Goal: Task Accomplishment & Management: Complete application form

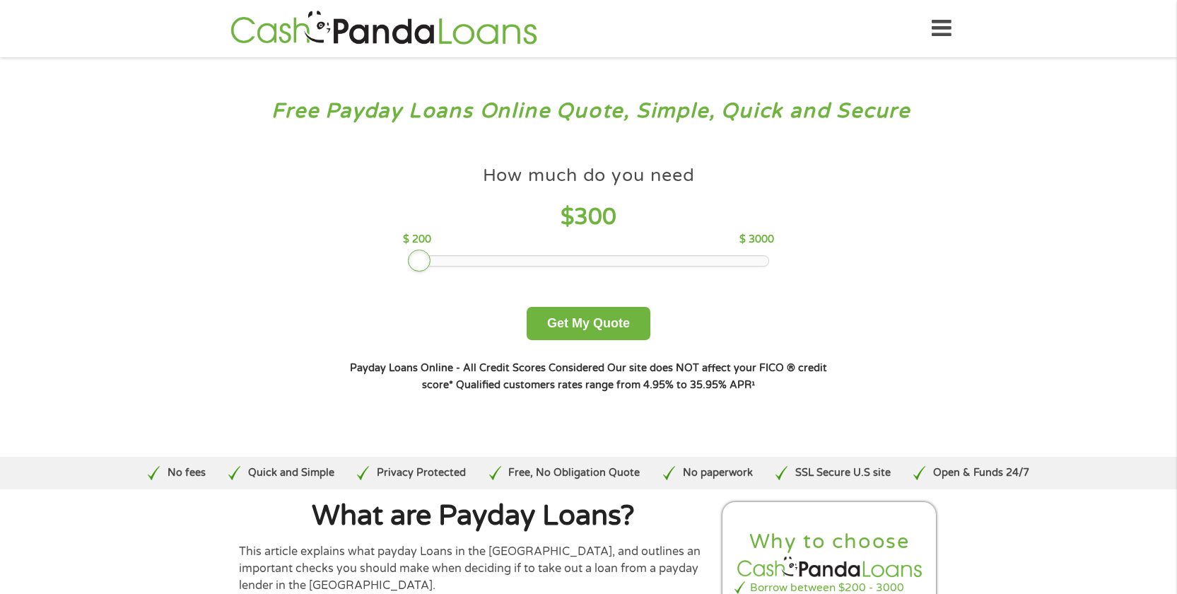
drag, startPoint x: 505, startPoint y: 260, endPoint x: 416, endPoint y: 263, distance: 88.4
click at [408, 259] on div at bounding box center [419, 260] width 23 height 23
drag, startPoint x: 422, startPoint y: 257, endPoint x: 402, endPoint y: 257, distance: 19.8
click at [402, 257] on div at bounding box center [406, 260] width 23 height 23
click at [563, 317] on button "Get My Quote" at bounding box center [588, 323] width 124 height 33
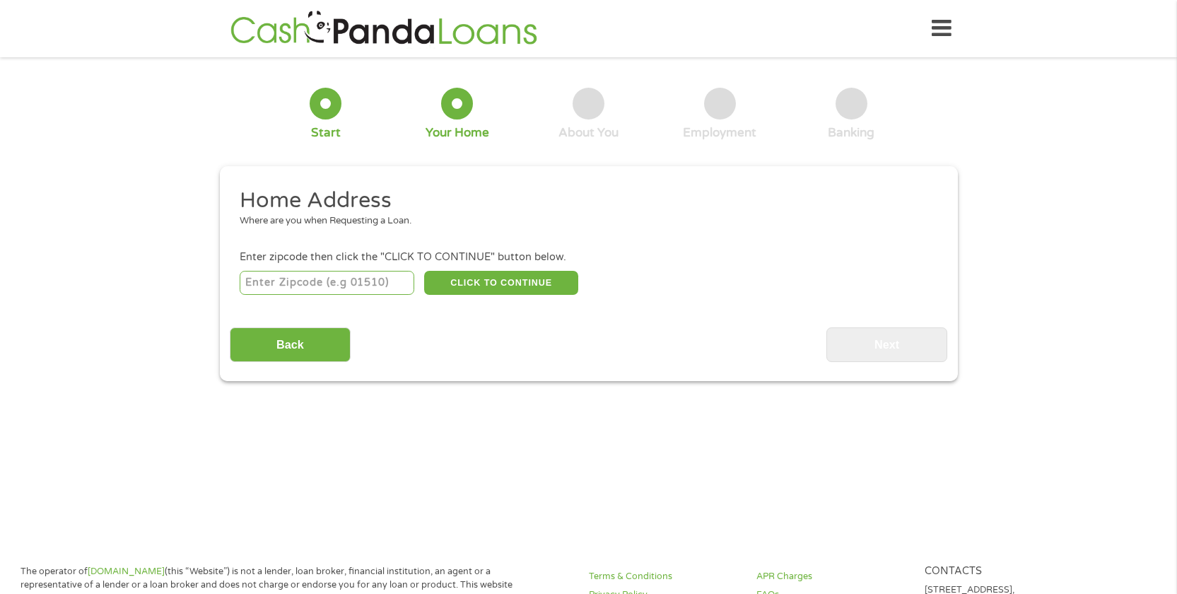
scroll to position [4, 0]
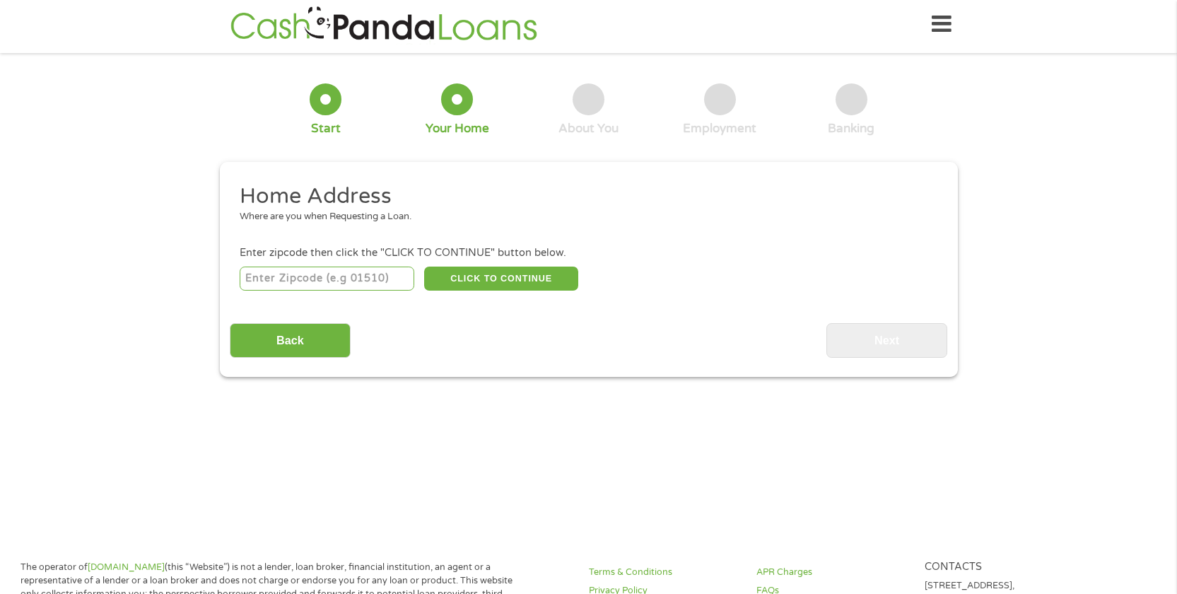
click at [356, 273] on input "number" at bounding box center [327, 278] width 175 height 24
type input "9"
click at [322, 102] on div at bounding box center [326, 99] width 32 height 32
click at [322, 100] on div at bounding box center [326, 99] width 32 height 32
click at [299, 336] on input "Back" at bounding box center [290, 340] width 121 height 35
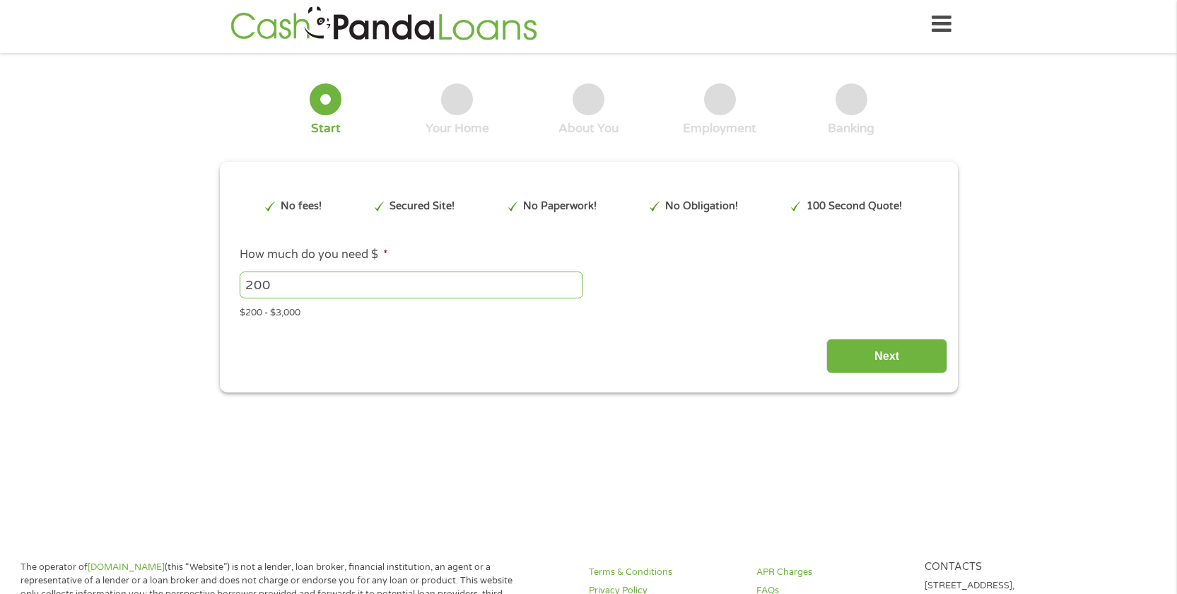
scroll to position [4, 0]
click at [274, 280] on input "200" at bounding box center [411, 285] width 343 height 27
type input "2"
type input "300"
click at [849, 362] on input "Next" at bounding box center [886, 356] width 121 height 35
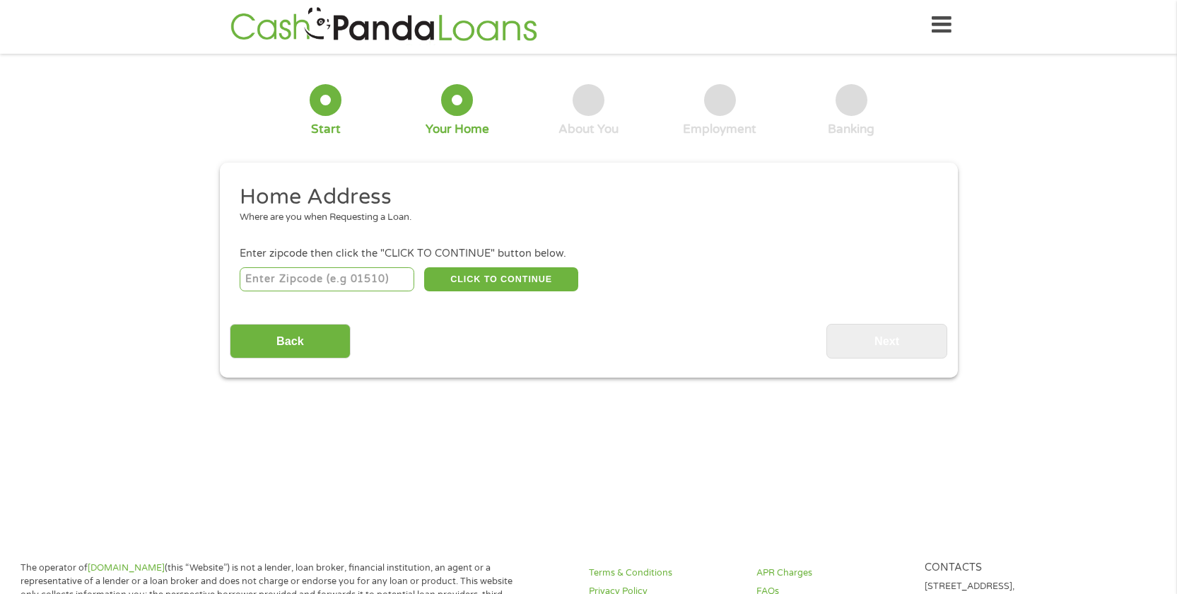
click at [386, 283] on input "number" at bounding box center [327, 279] width 175 height 24
type input "91208"
click at [495, 276] on button "CLICK TO CONTINUE" at bounding box center [501, 279] width 154 height 24
type input "91208"
type input "[GEOGRAPHIC_DATA]"
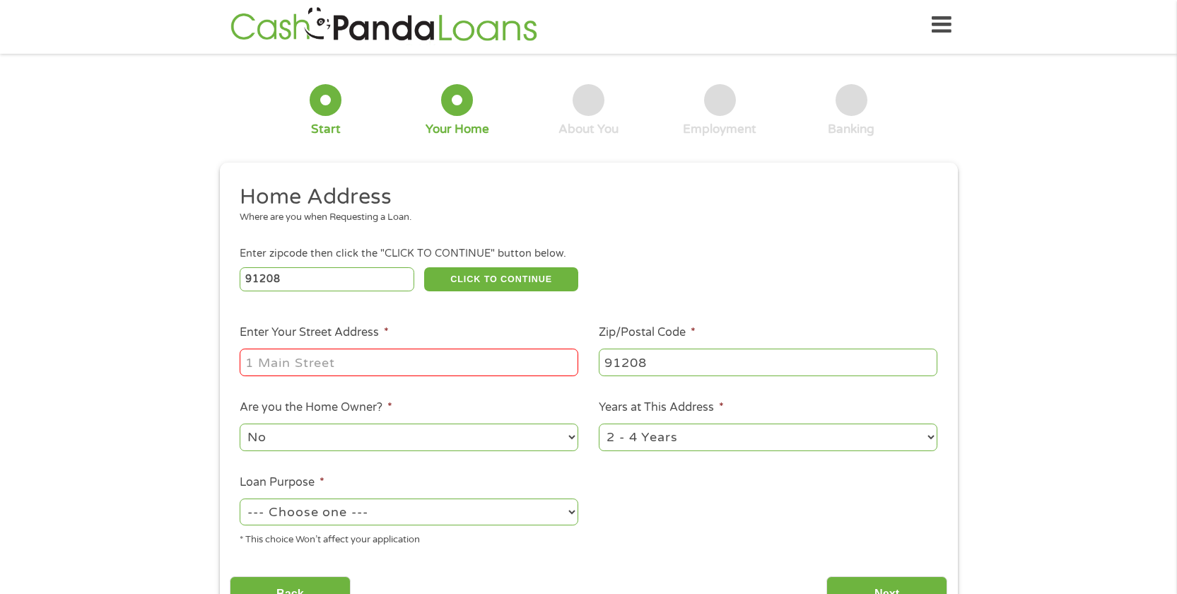
click at [334, 363] on input "Enter Your Street Address *" at bounding box center [409, 361] width 338 height 27
type input "[STREET_ADDRESS]"
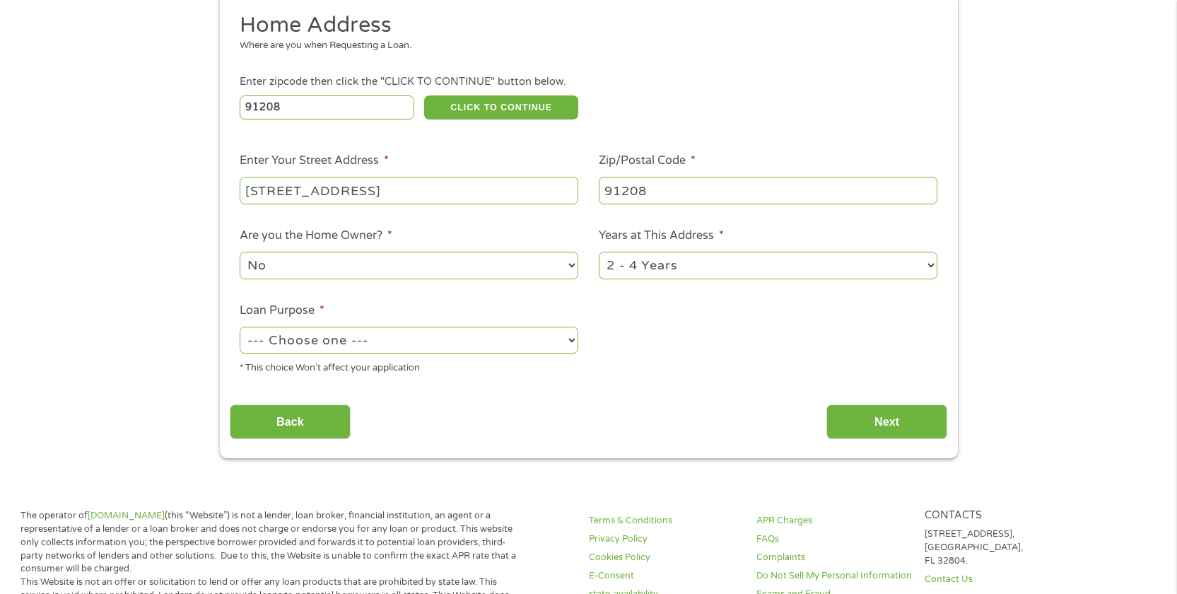
scroll to position [221, 0]
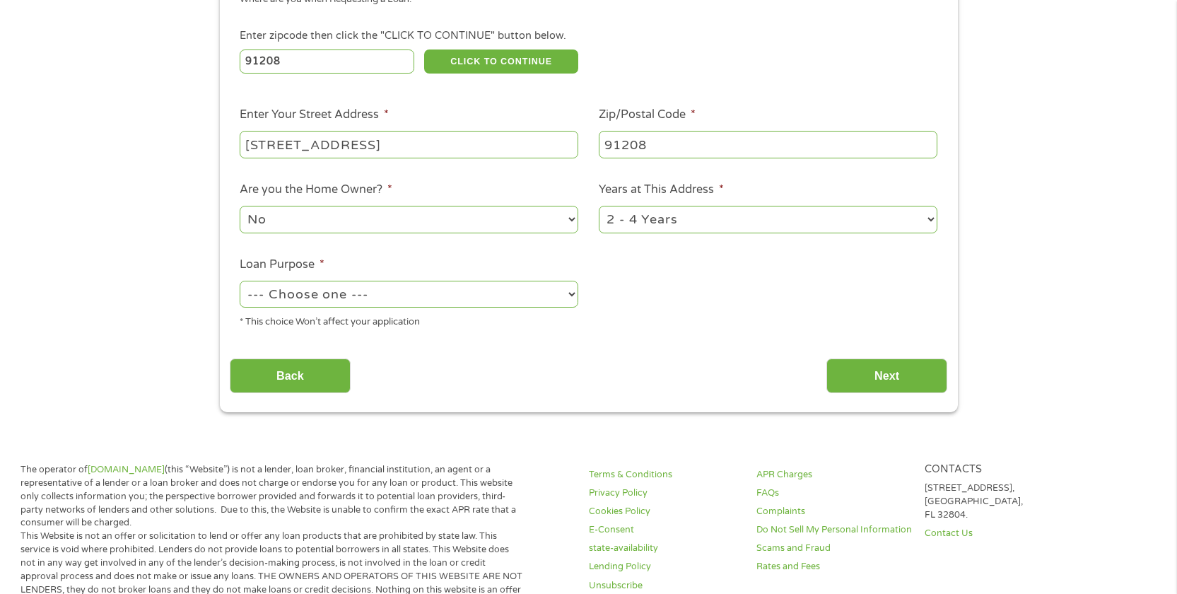
click at [926, 220] on select "1 Year or less 1 - 2 Years 2 - 4 Years Over 4 Years" at bounding box center [768, 219] width 338 height 27
select select "60months"
click at [500, 301] on select "--- Choose one --- Pay Bills Debt Consolidation Home Improvement Major Purchase…" at bounding box center [409, 294] width 338 height 27
select select "shorttermcash"
click at [860, 374] on input "Next" at bounding box center [886, 375] width 121 height 35
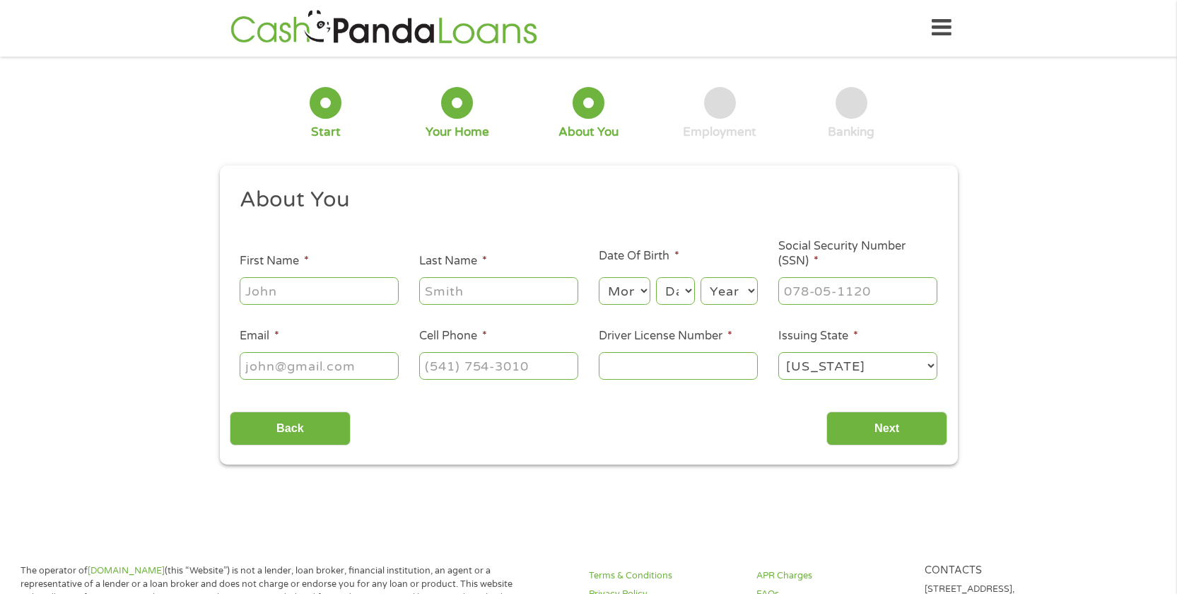
scroll to position [0, 0]
click at [339, 299] on input "First Name *" at bounding box center [319, 291] width 159 height 27
type input "Mark"
type input "[PERSON_NAME]"
type input "[EMAIL_ADDRESS][DOMAIN_NAME]"
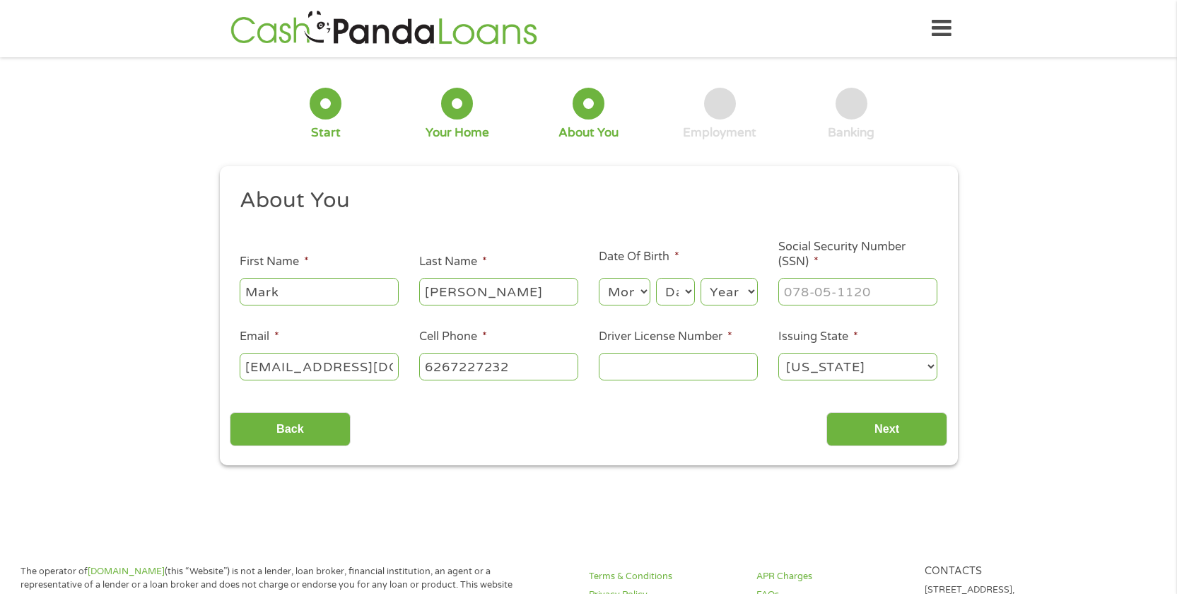
type input "[PHONE_NUMBER]"
click at [633, 301] on select "Month 1 2 3 4 5 6 7 8 9 10 11 12" at bounding box center [625, 291] width 52 height 27
select select "3"
click at [674, 291] on select "Day 1 2 3 4 5 6 7 8 9 10 11 12 13 14 15 16 17 18 19 20 21 22 23 24 25 26 27 28 …" at bounding box center [675, 291] width 38 height 27
select select "31"
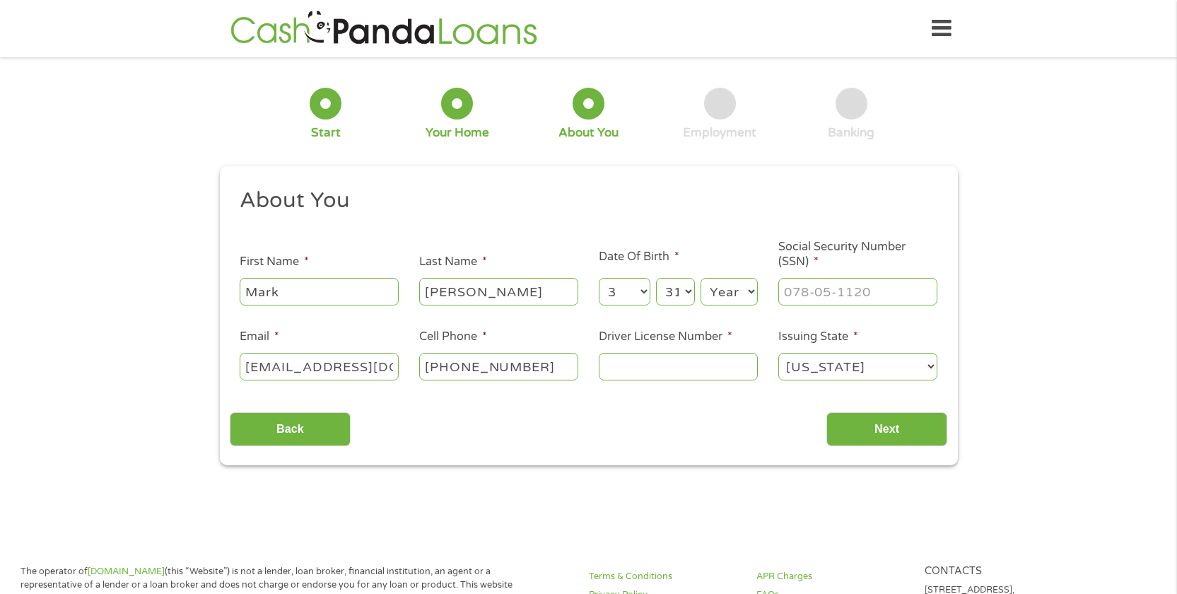
click at [718, 295] on select "Year [DATE] 2006 2005 2004 2003 2002 2001 2000 1999 1998 1997 1996 1995 1994 19…" at bounding box center [728, 291] width 57 height 27
select select "1959"
click at [803, 289] on input "___-__-____" at bounding box center [857, 291] width 159 height 27
type input "554-23-9996"
click at [622, 372] on input "Driver License Number *" at bounding box center [678, 366] width 159 height 27
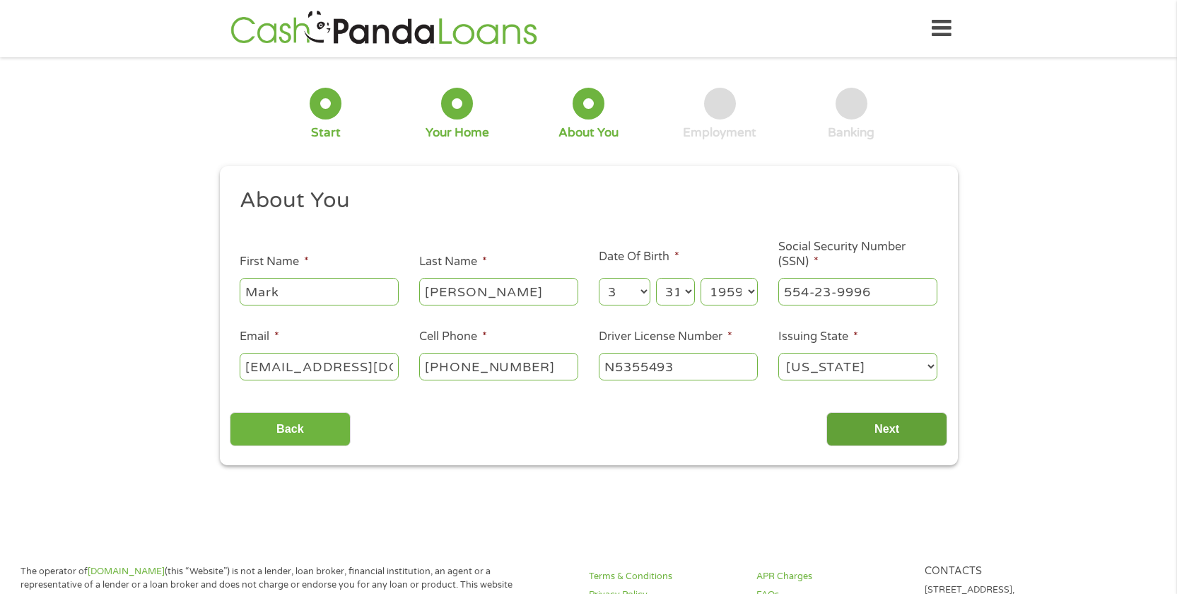
type input "N5355493"
click at [900, 428] on input "Next" at bounding box center [886, 429] width 121 height 35
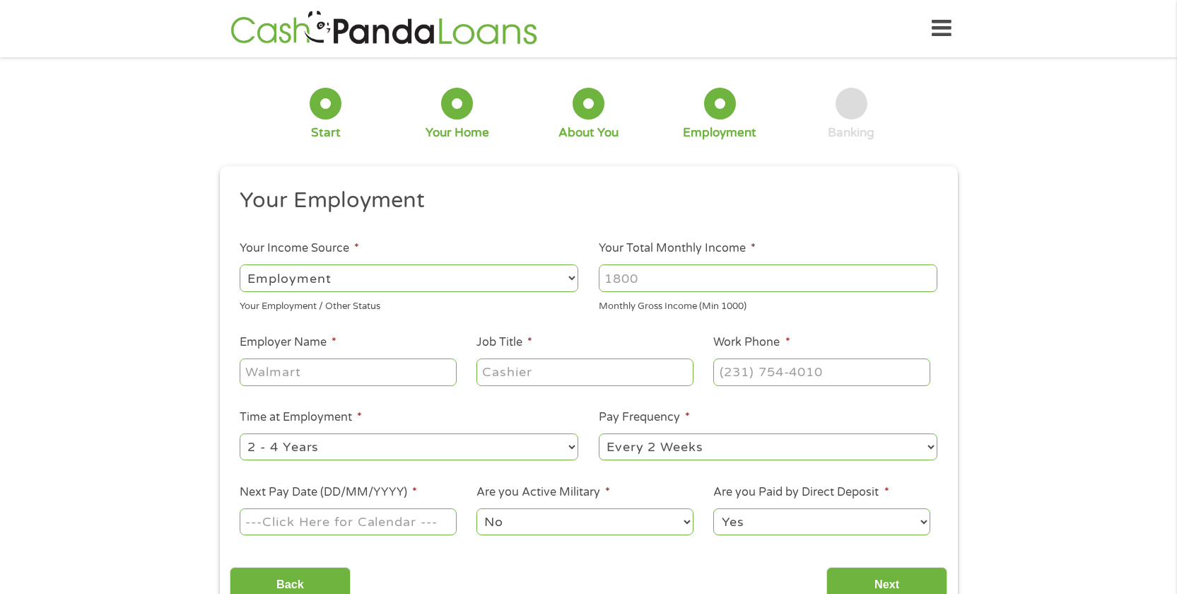
scroll to position [4, 0]
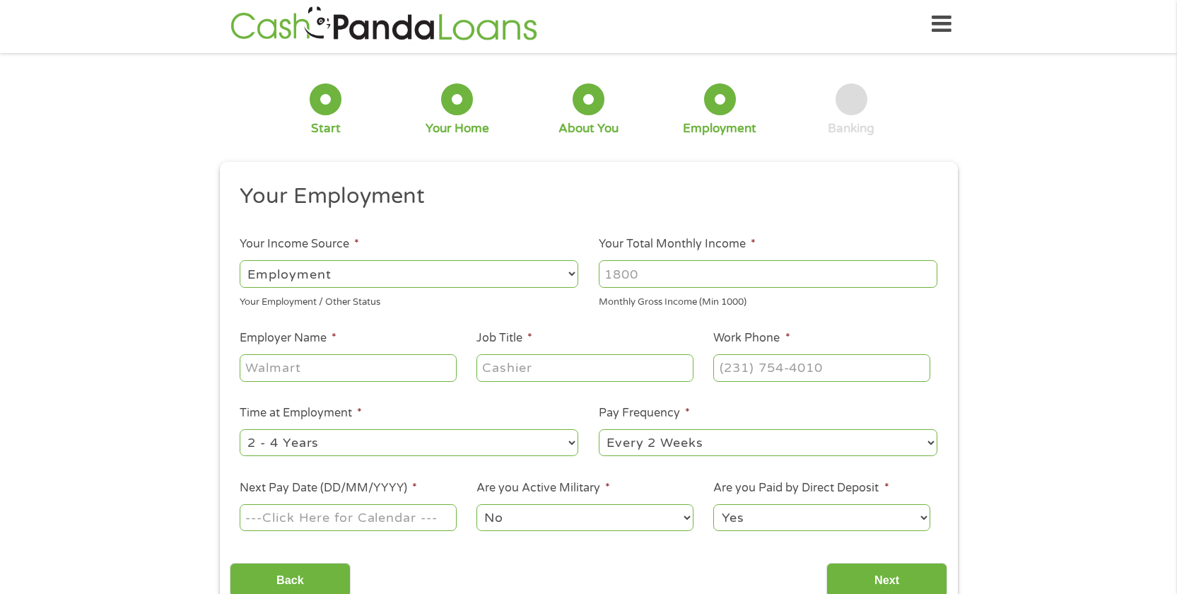
click at [384, 282] on select "--- Choose one --- Employment [DEMOGRAPHIC_DATA] Benefits" at bounding box center [409, 273] width 338 height 27
select select "benefits"
type input "Other"
type input "[PHONE_NUMBER]"
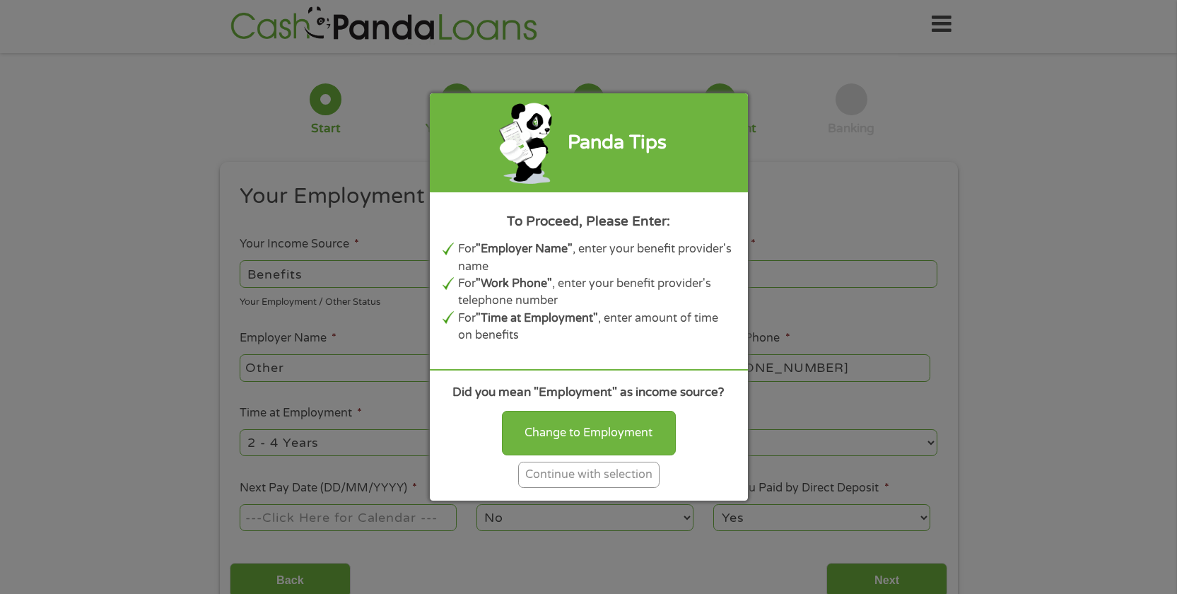
click at [616, 470] on div "Continue with selection" at bounding box center [588, 474] width 141 height 26
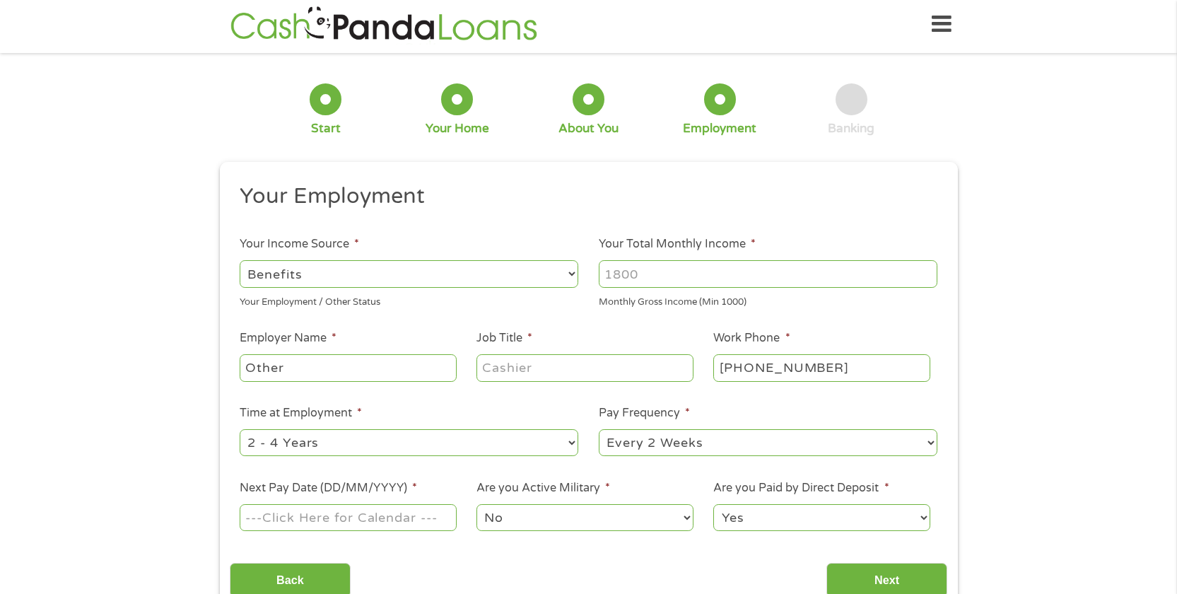
click at [658, 272] on input "Your Total Monthly Income *" at bounding box center [768, 273] width 338 height 27
type input "2400"
click at [328, 367] on input "Other" at bounding box center [348, 367] width 216 height 27
type input "O"
type input "Retired"
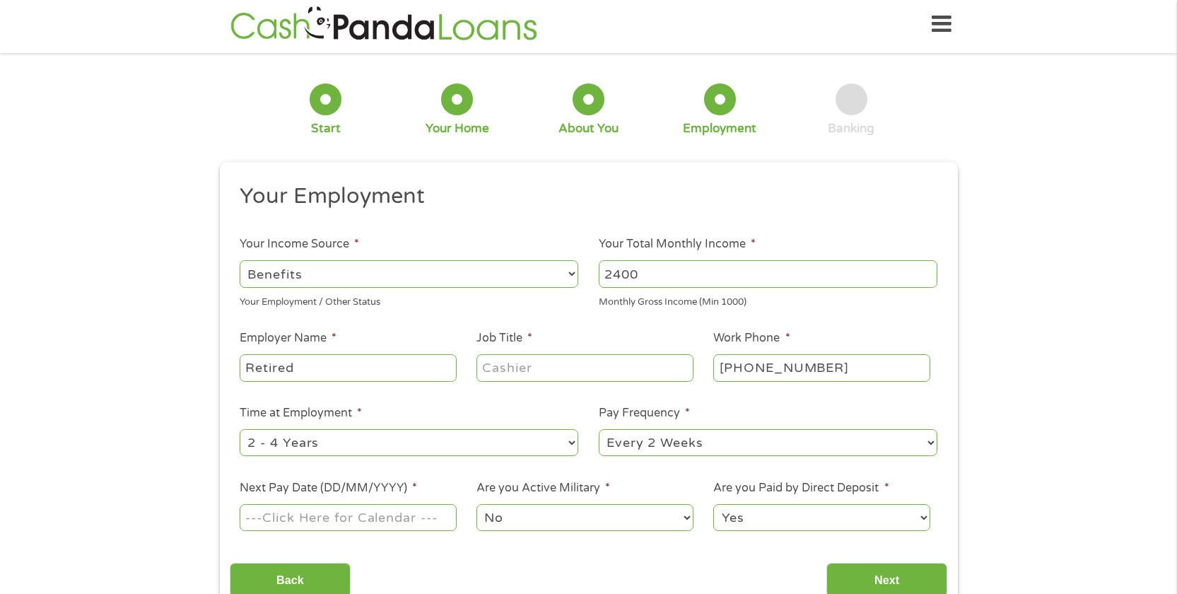
click at [548, 363] on input "Job Title *" at bounding box center [584, 367] width 216 height 27
type input "Retired"
click at [338, 442] on select "--- Choose one --- 1 Year or less 1 - 2 Years 2 - 4 Years Over 4 Years" at bounding box center [409, 442] width 338 height 27
click at [782, 438] on select "--- Choose one --- Every 2 Weeks Every Week Monthly Semi-Monthly" at bounding box center [768, 442] width 338 height 27
select select "monthly"
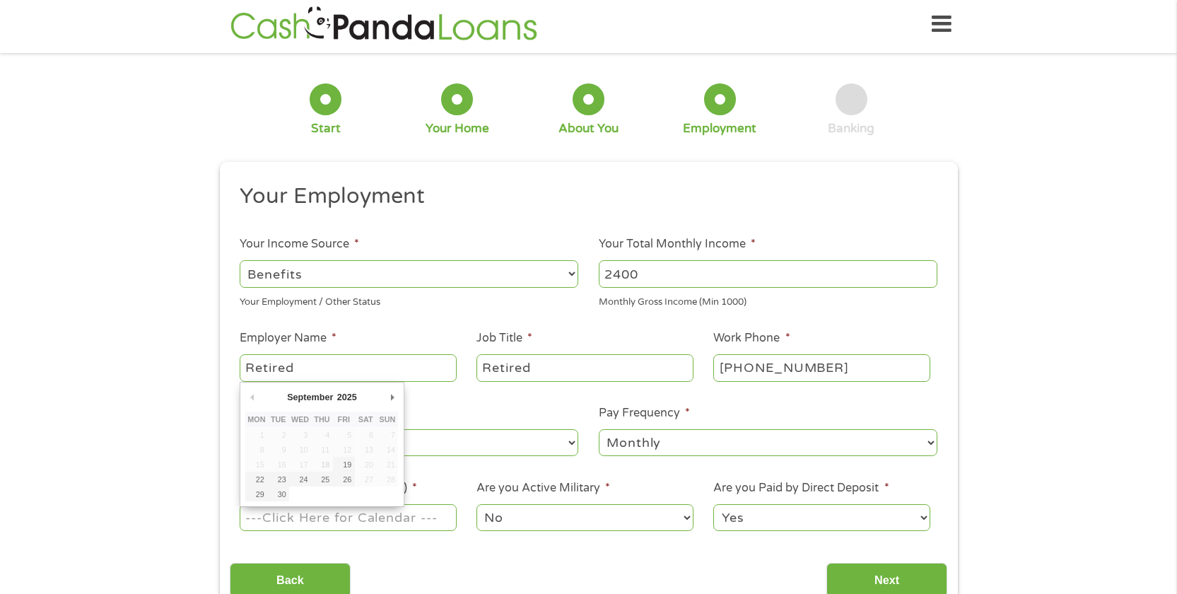
click at [382, 515] on input "Next Pay Date (DD/MM/YYYY) *" at bounding box center [348, 517] width 216 height 27
click at [425, 439] on select "--- Choose one --- 1 Year or less 1 - 2 Years 2 - 4 Years Over 4 Years" at bounding box center [409, 442] width 338 height 27
click at [346, 517] on input "Next Pay Date (DD/MM/YYYY) *" at bounding box center [348, 517] width 216 height 27
click at [320, 525] on input "Next Pay Date (DD/MM/YYYY) *" at bounding box center [348, 517] width 216 height 27
click at [676, 454] on select "--- Choose one --- Every 2 Weeks Every Week Monthly Semi-Monthly" at bounding box center [768, 442] width 338 height 27
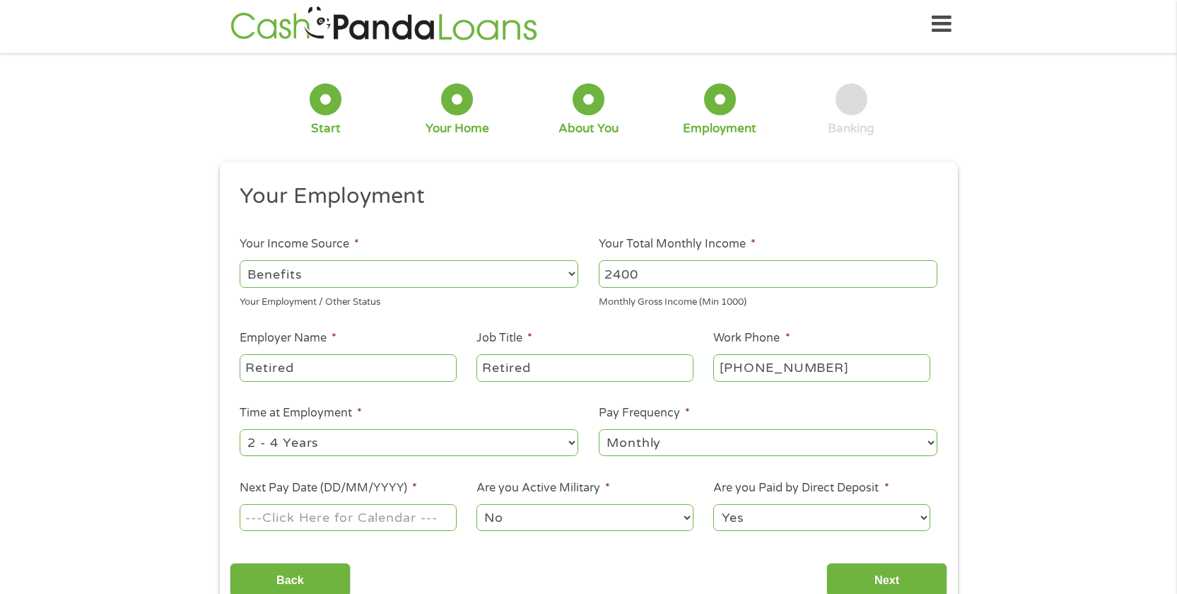
click at [338, 517] on input "Next Pay Date (DD/MM/YYYY) *" at bounding box center [348, 517] width 216 height 27
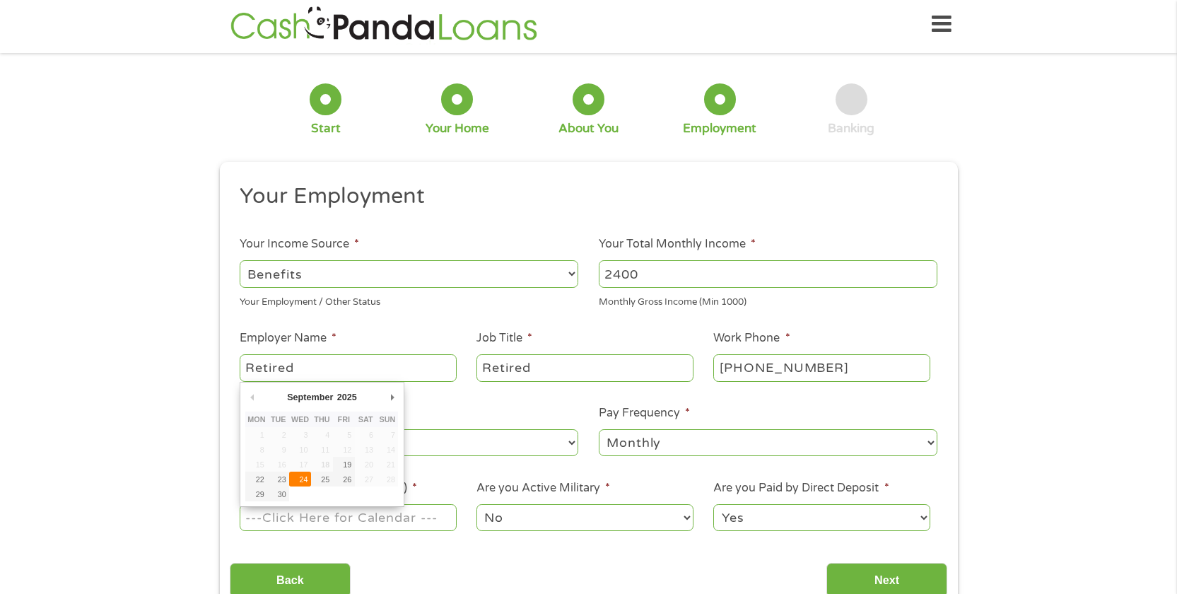
type input "[DATE]"
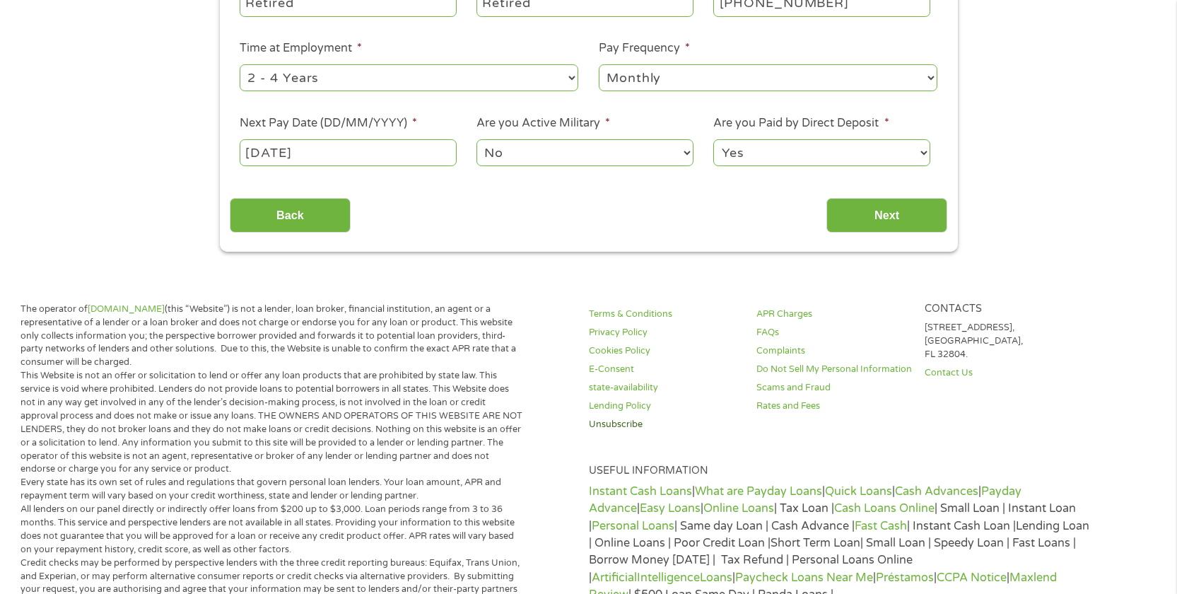
scroll to position [372, 0]
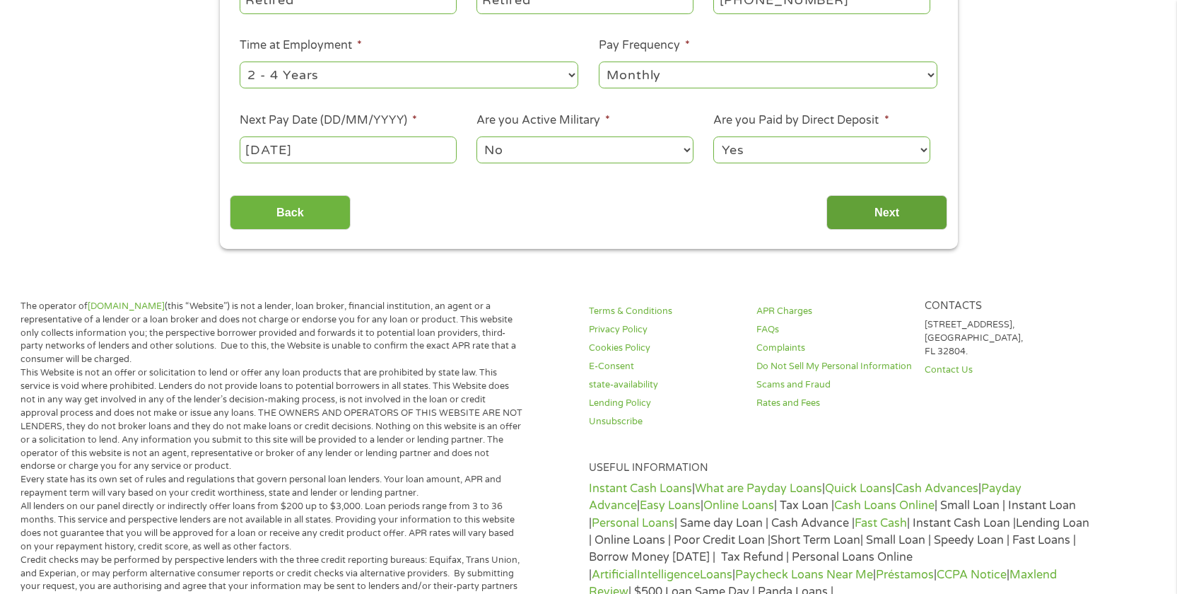
click at [924, 217] on input "Next" at bounding box center [886, 212] width 121 height 35
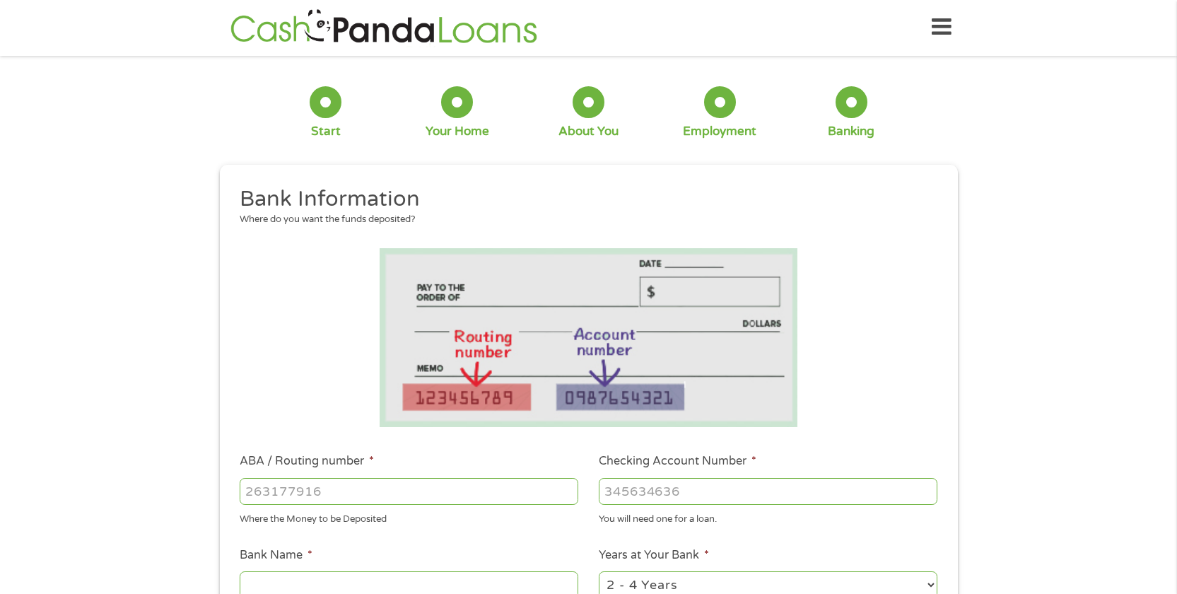
scroll to position [0, 0]
click at [350, 491] on input "ABA / Routing number *" at bounding box center [409, 492] width 338 height 27
type input "322271627"
type input "[PERSON_NAME] [PERSON_NAME] BANK NA"
type input "322271627"
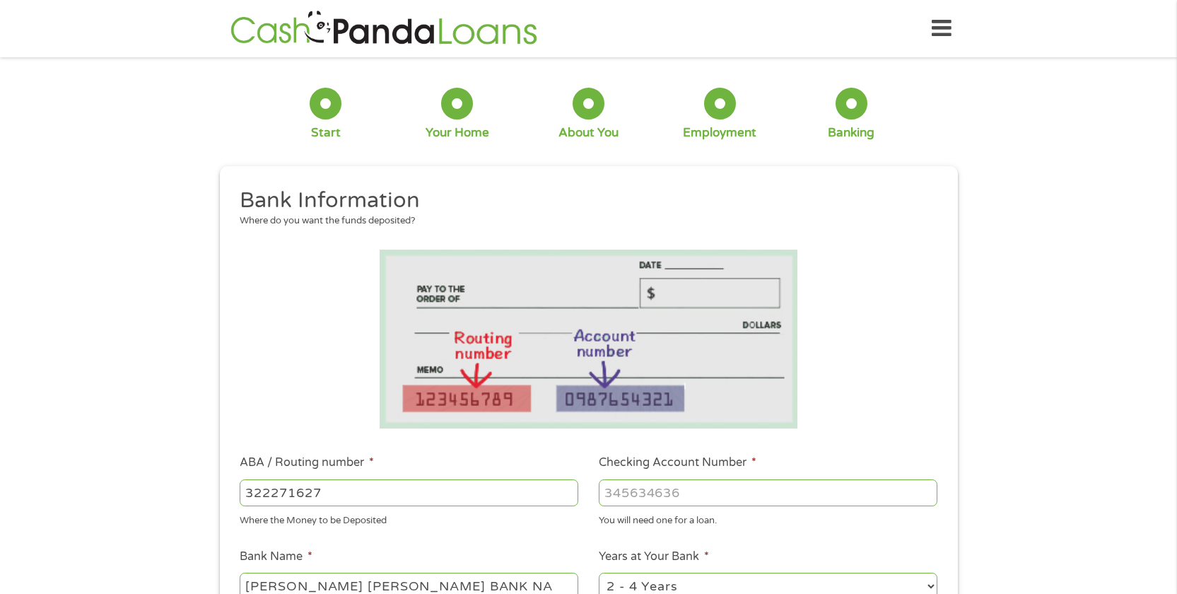
click at [653, 488] on input "Checking Account Number *" at bounding box center [768, 492] width 338 height 27
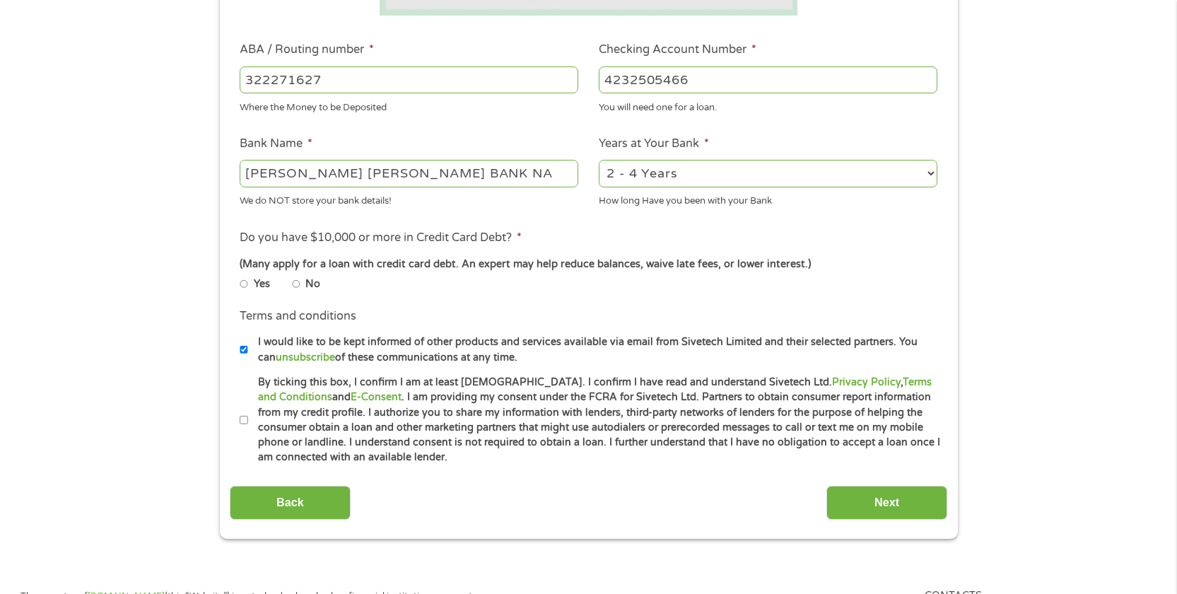
type input "4232505466"
click at [245, 284] on input "Yes" at bounding box center [244, 284] width 8 height 8
radio input "true"
click at [245, 420] on input "By ticking this box, I confirm I am at least [DEMOGRAPHIC_DATA]. I confirm I ha…" at bounding box center [244, 420] width 8 height 8
checkbox input "true"
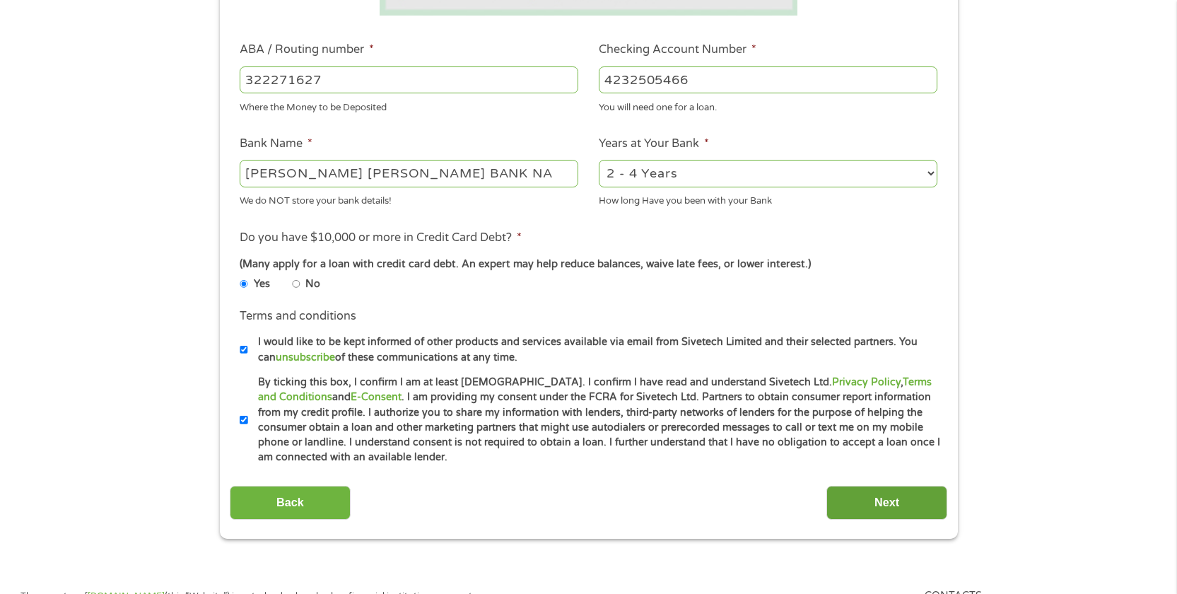
click at [886, 504] on input "Next" at bounding box center [886, 502] width 121 height 35
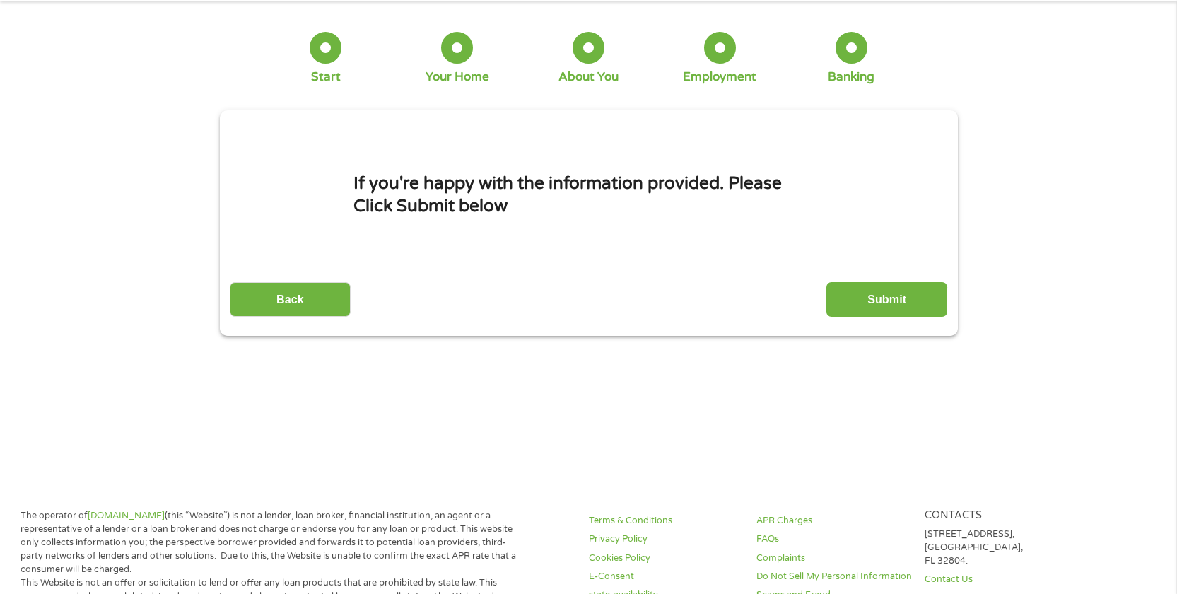
scroll to position [0, 0]
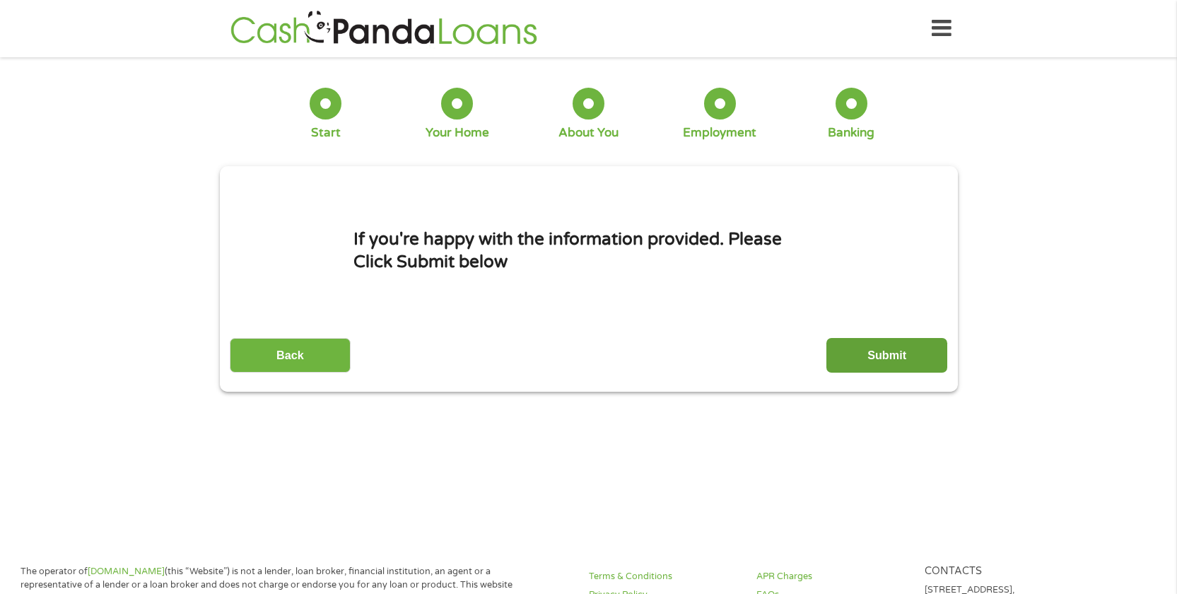
click at [873, 348] on input "Submit" at bounding box center [886, 355] width 121 height 35
